Goal: Information Seeking & Learning: Check status

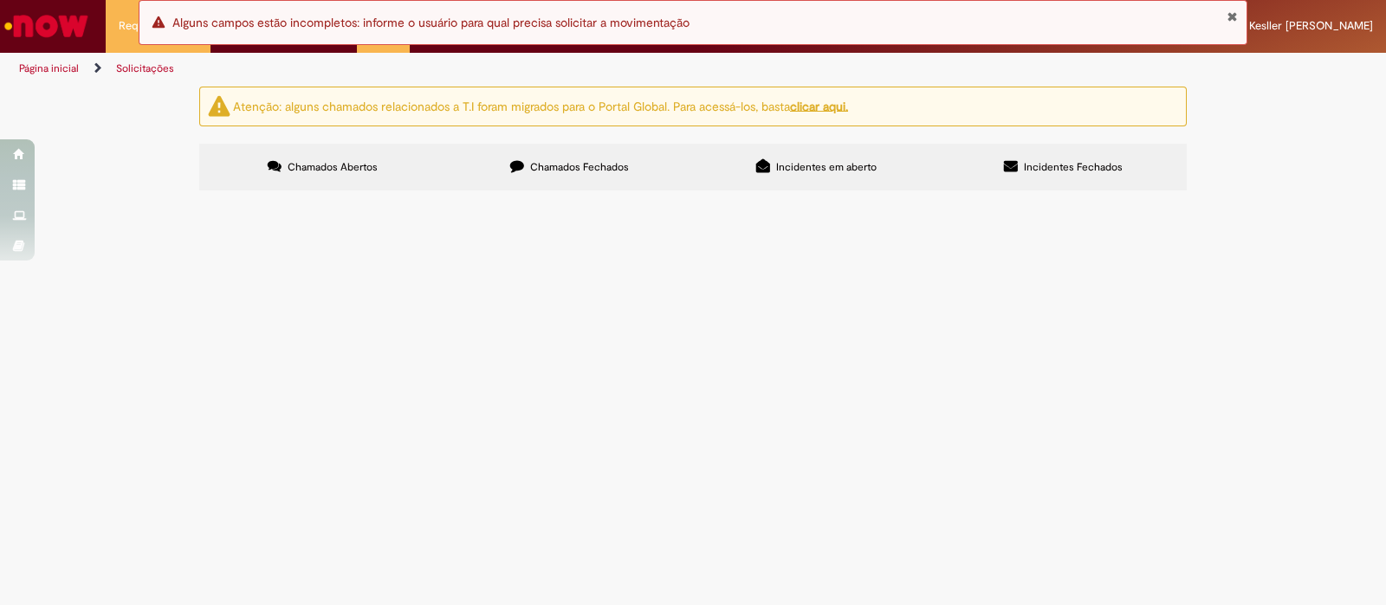
click at [1227, 13] on button "Fechar Notificação" at bounding box center [1232, 17] width 11 height 14
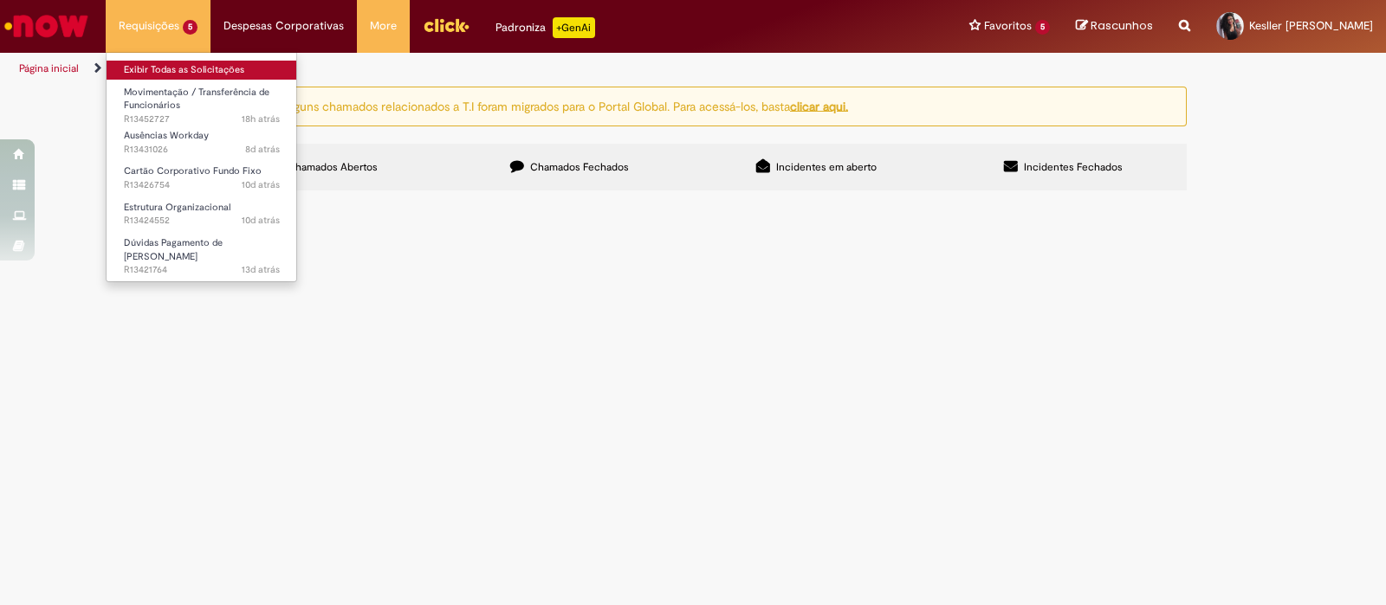
click at [146, 62] on link "Exibir Todas as Solicitações" at bounding box center [202, 70] width 191 height 19
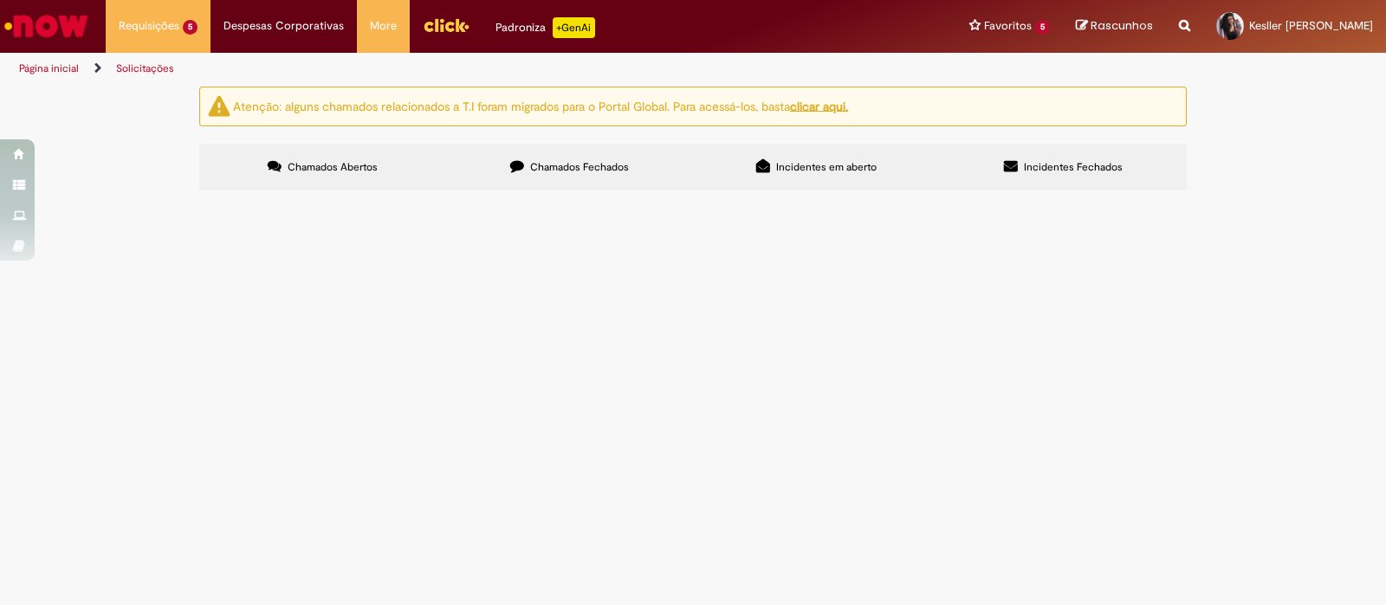
click at [0, 0] on span "Boa tarde, tudo bem? Sou gerente de gente e gestão da unidade e solicito o cart…" at bounding box center [0, 0] width 0 height 0
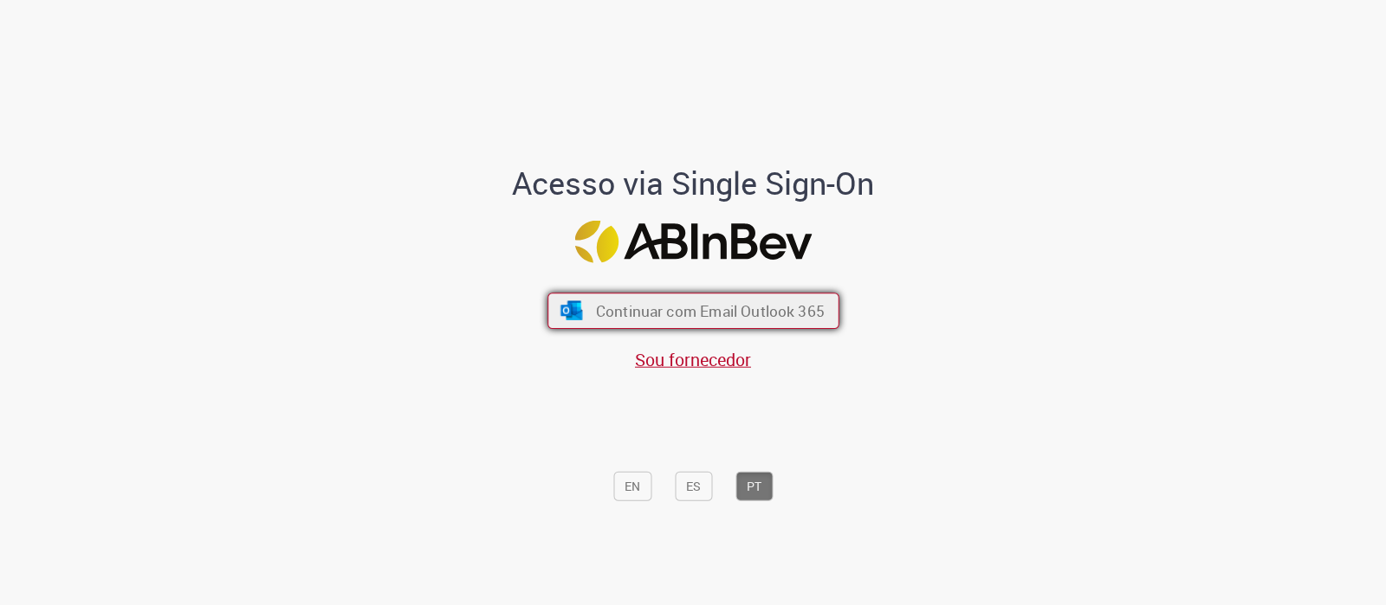
click at [599, 315] on span "Continuar com Email Outlook 365" at bounding box center [709, 311] width 229 height 20
click at [586, 303] on button "Continuar com Email Outlook 365" at bounding box center [693, 312] width 292 height 36
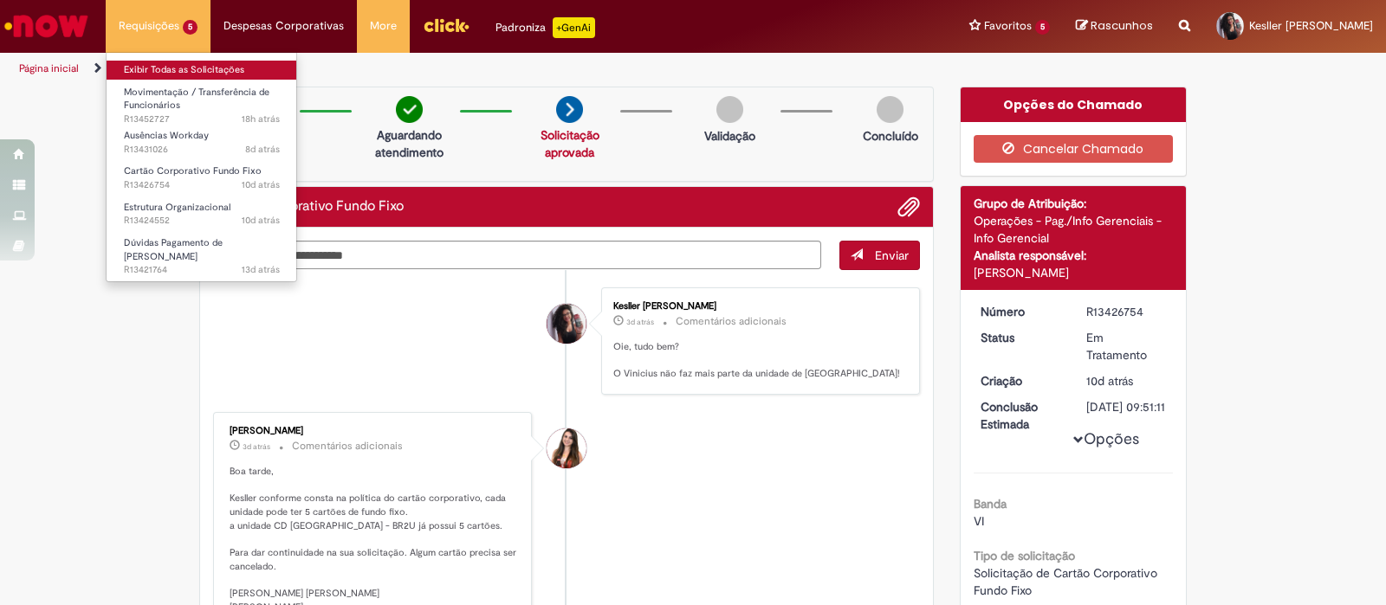
click at [159, 73] on link "Exibir Todas as Solicitações" at bounding box center [202, 70] width 191 height 19
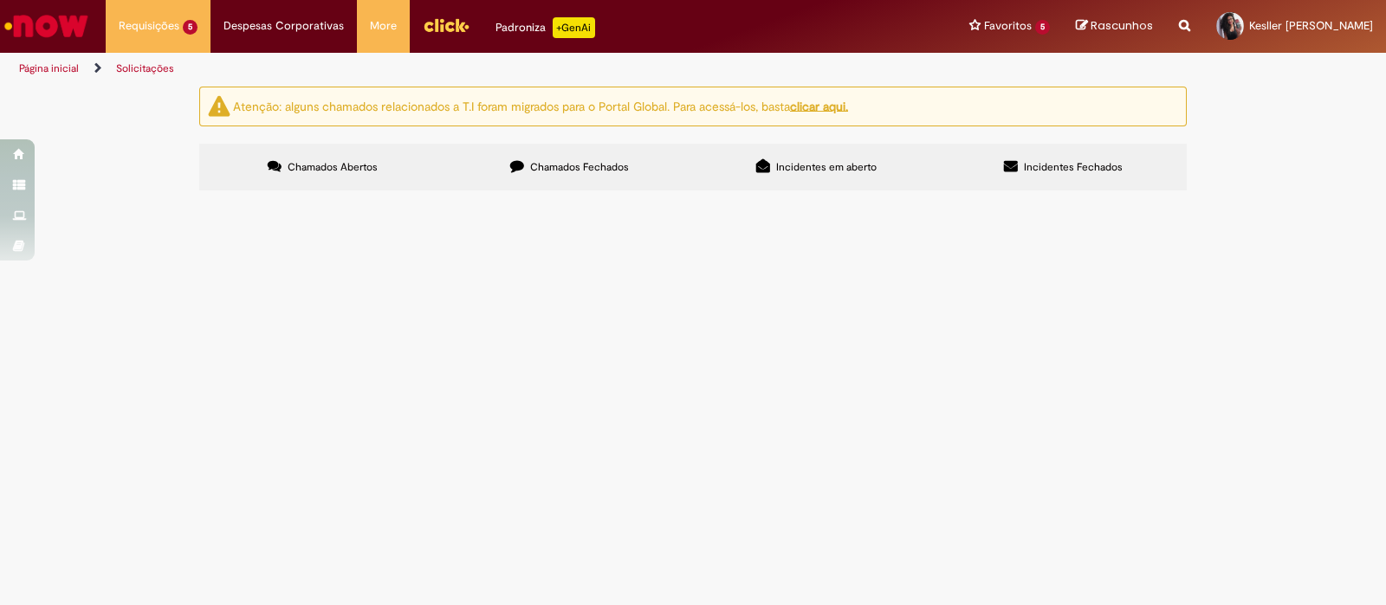
click at [0, 0] on span "Boa tarde, tudo bem? Fizemos a admissão da [PERSON_NAME] Sponchiado na posição …" at bounding box center [0, 0] width 0 height 0
